Goal: Register for event/course

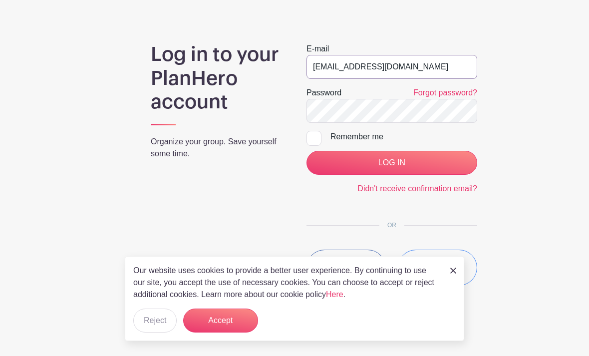
type input "[EMAIL_ADDRESS][DOMAIN_NAME]"
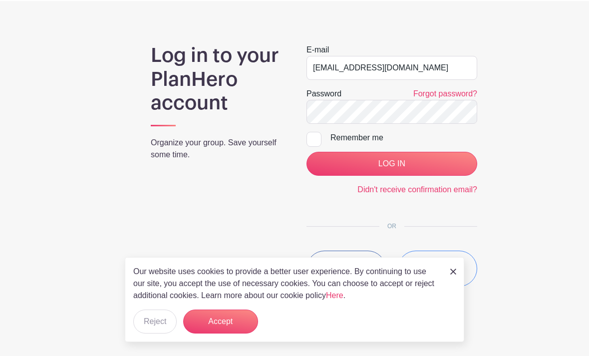
click at [376, 158] on input "LOG IN" at bounding box center [392, 163] width 171 height 24
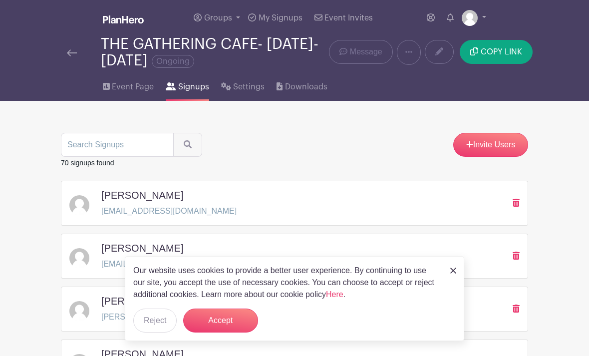
click at [451, 270] on img at bounding box center [453, 271] width 6 height 6
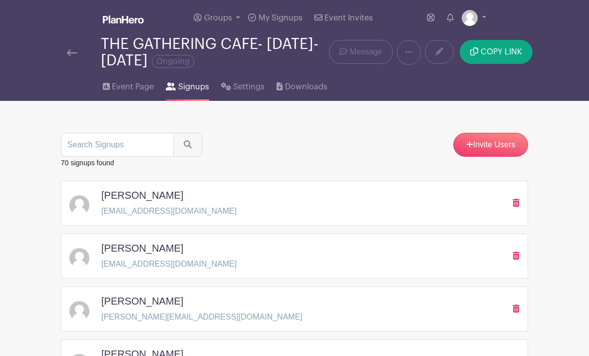
click at [127, 89] on span "Event Page" at bounding box center [133, 87] width 42 height 12
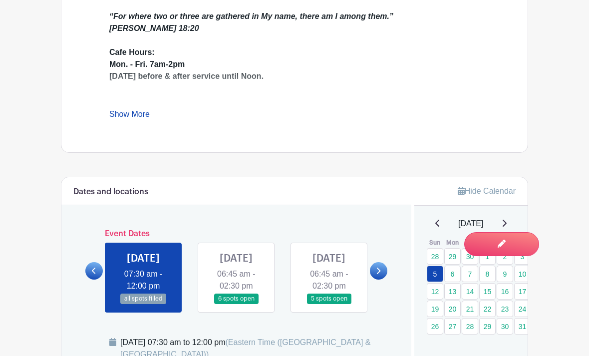
scroll to position [440, 0]
click at [236, 305] on link at bounding box center [236, 305] width 0 height 0
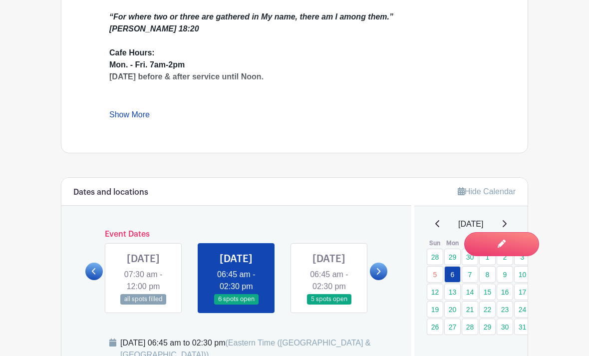
click at [236, 305] on link at bounding box center [236, 305] width 0 height 0
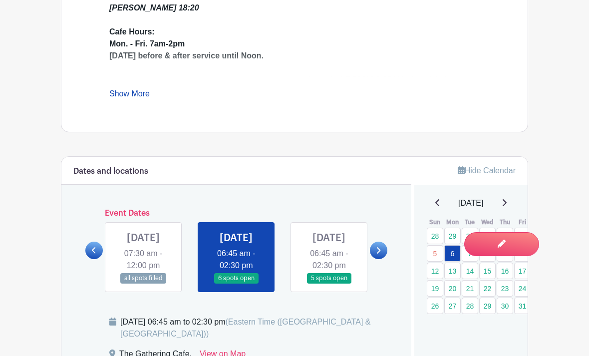
scroll to position [461, 0]
click at [329, 284] on link at bounding box center [329, 284] width 0 height 0
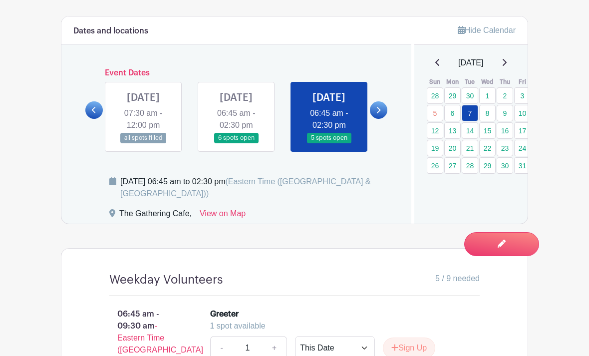
scroll to position [600, 0]
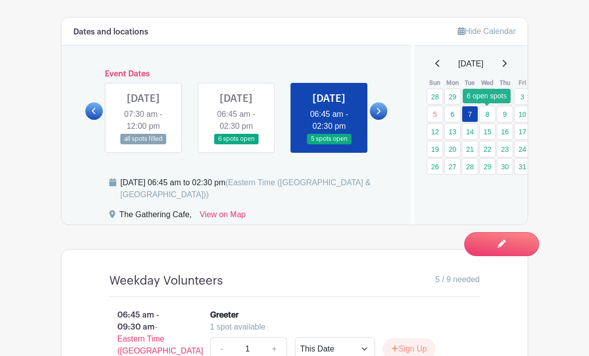
click at [493, 115] on link "8" at bounding box center [487, 114] width 16 height 16
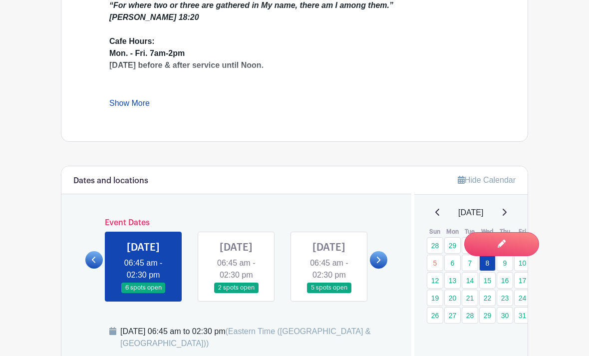
scroll to position [479, 0]
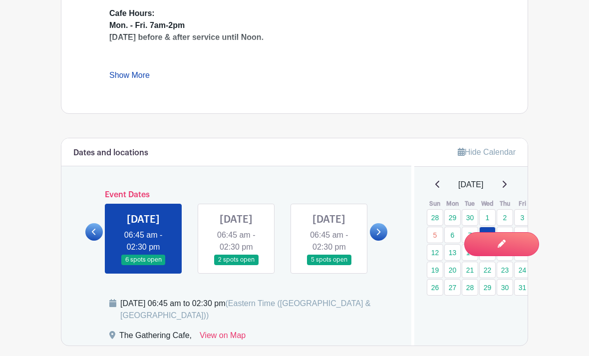
click at [236, 265] on link at bounding box center [236, 265] width 0 height 0
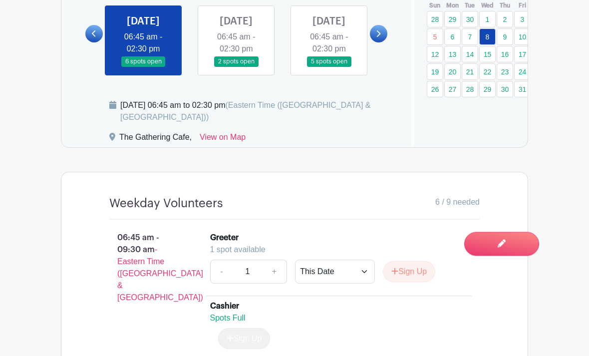
scroll to position [683, 0]
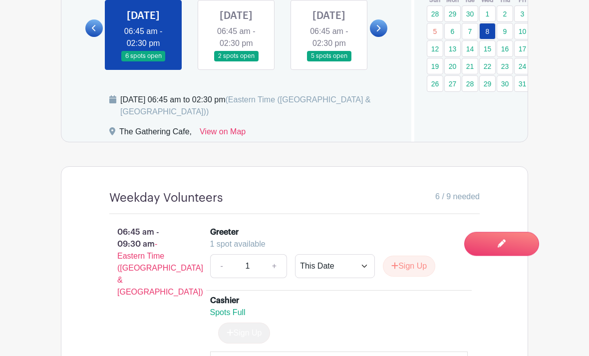
click at [236, 62] on link at bounding box center [236, 62] width 0 height 0
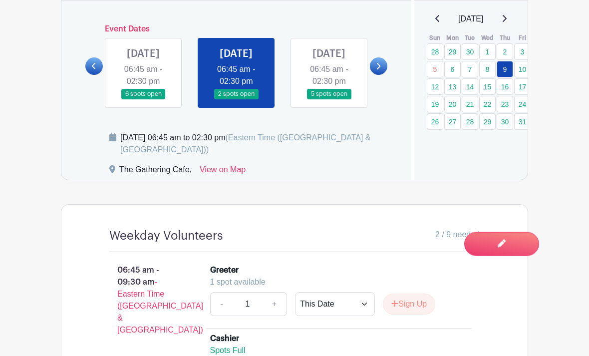
scroll to position [631, 0]
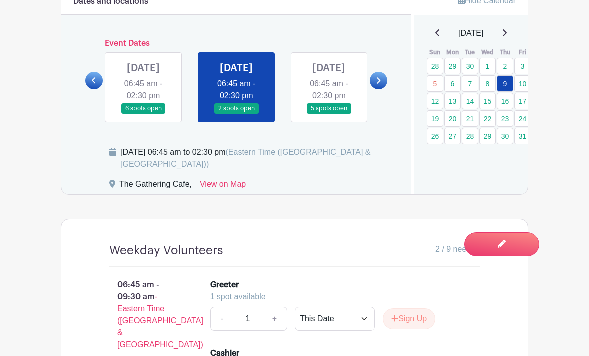
click at [329, 114] on link at bounding box center [329, 114] width 0 height 0
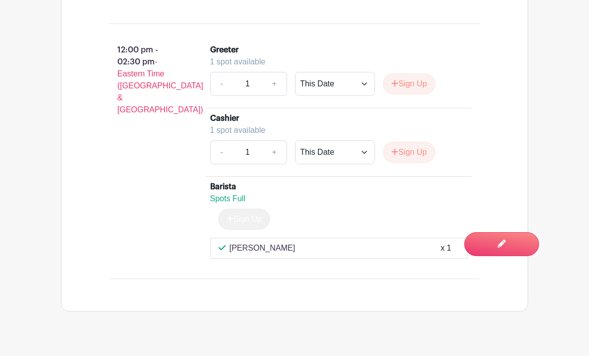
scroll to position [1395, 0]
